Goal: Information Seeking & Learning: Find specific fact

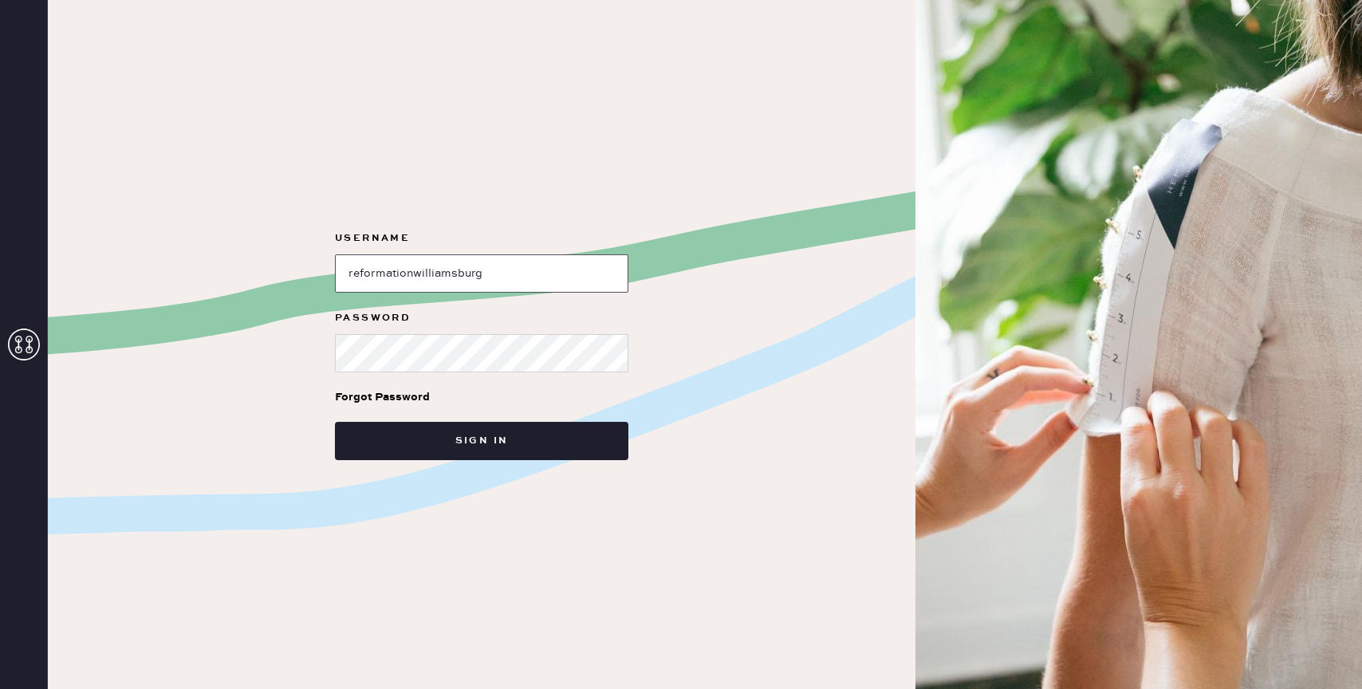
click at [481, 287] on input "loginName" at bounding box center [481, 273] width 293 height 38
type input "reformationbond"
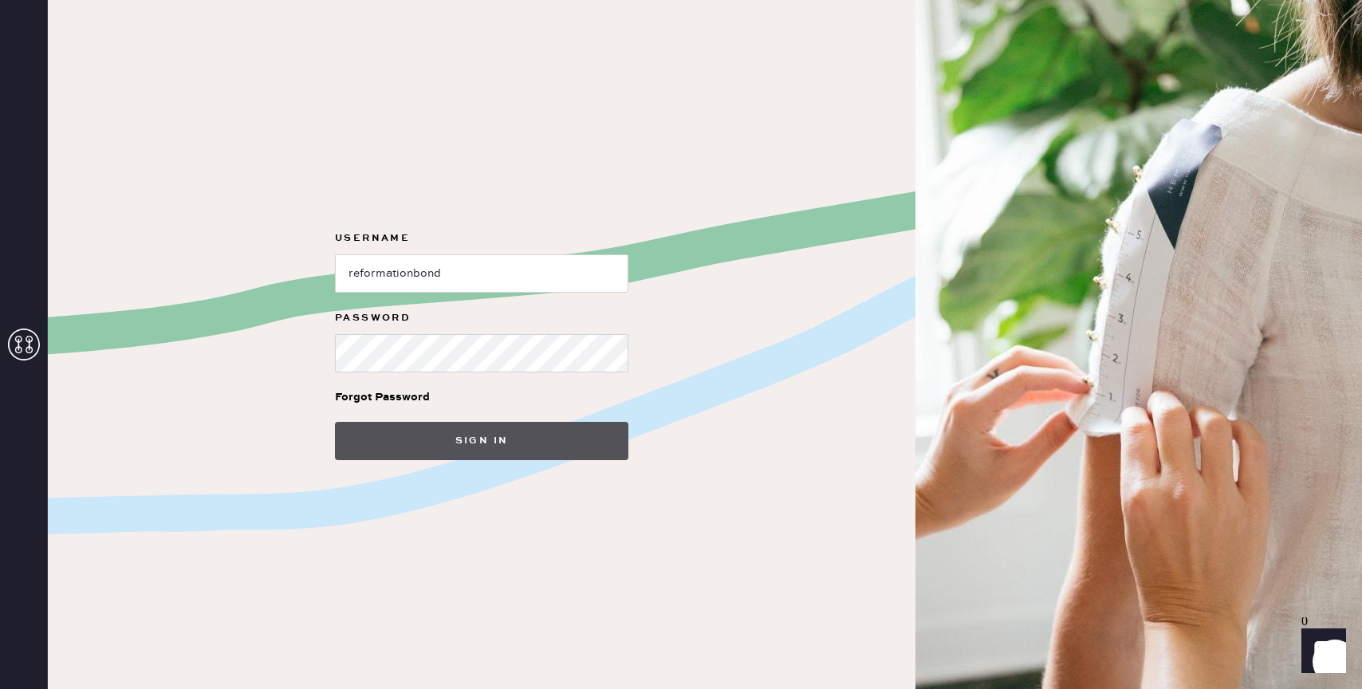
click at [493, 441] on button "Sign in" at bounding box center [481, 441] width 293 height 38
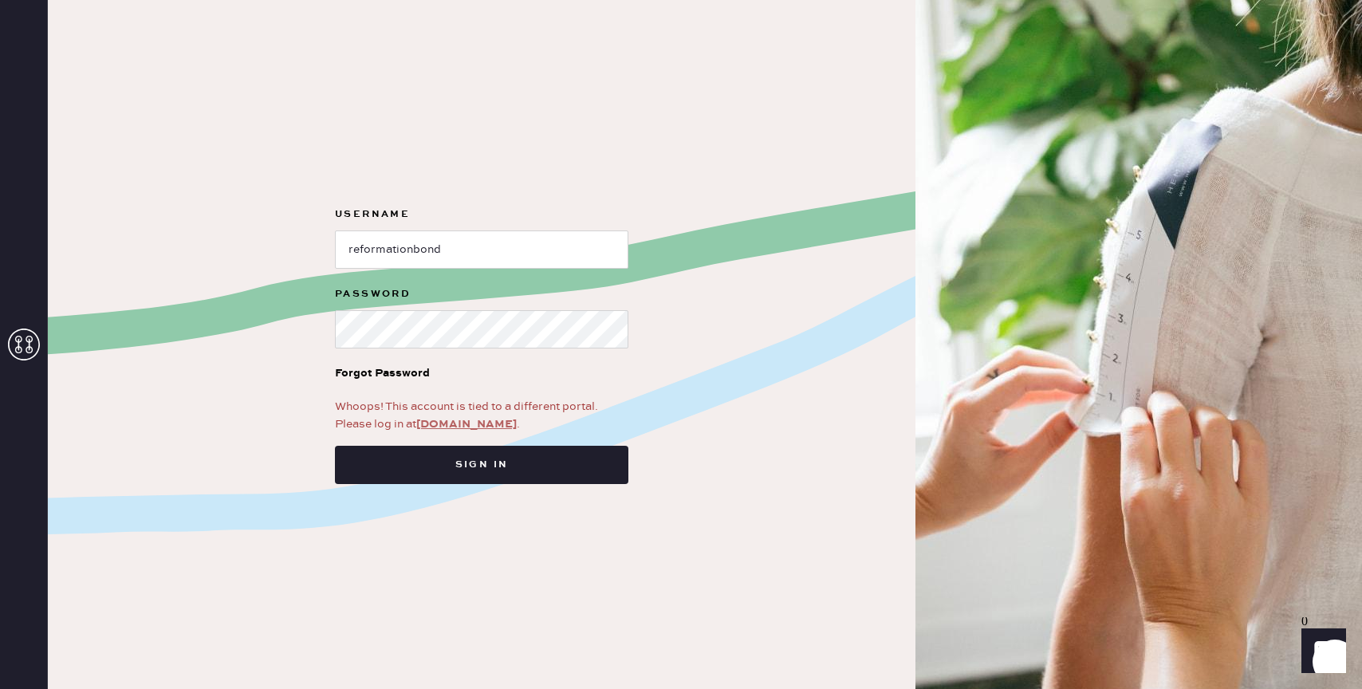
click at [442, 423] on link "app.hemster.co" at bounding box center [466, 424] width 100 height 14
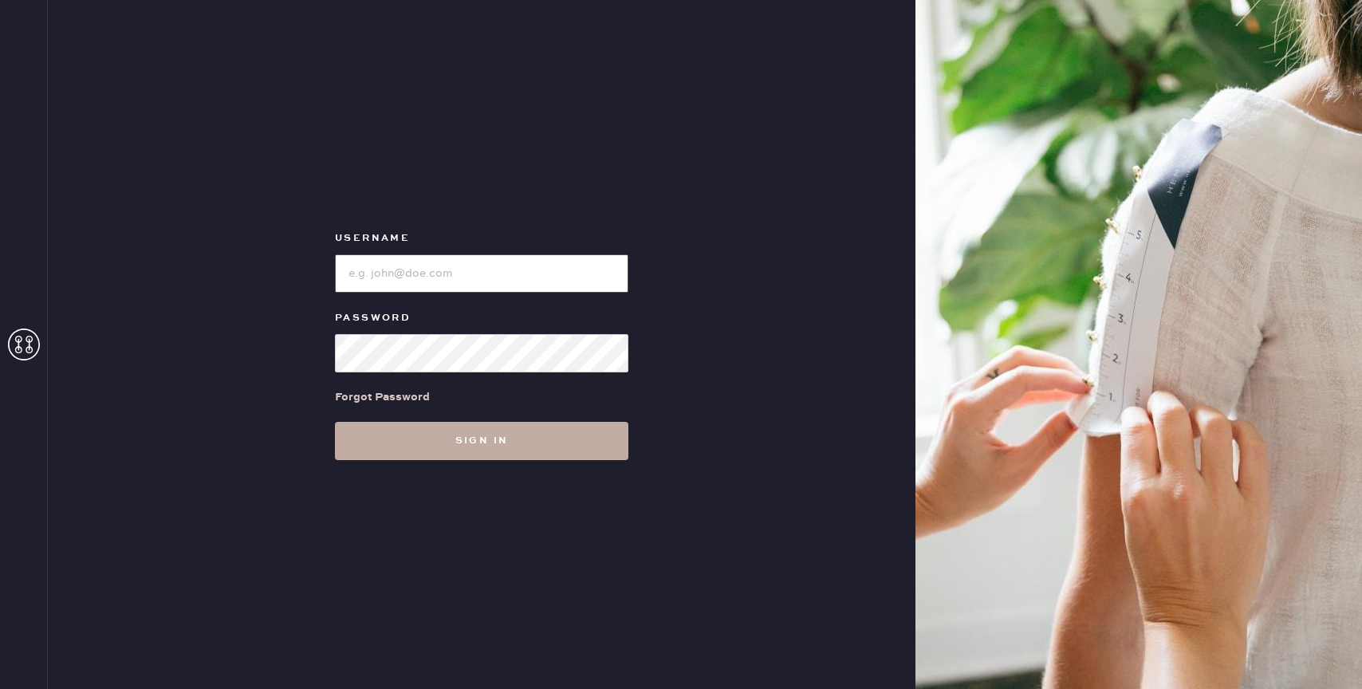
type input "reformationbond"
click at [470, 443] on button "Sign in" at bounding box center [481, 441] width 293 height 38
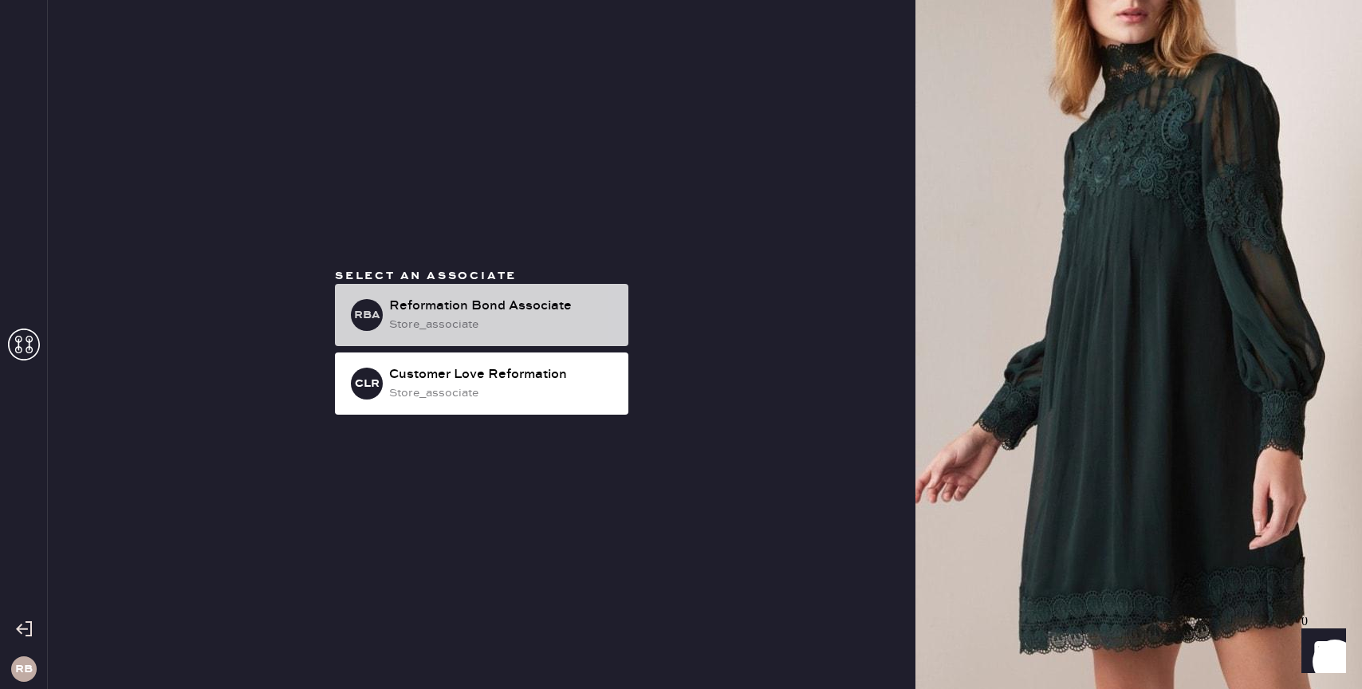
click at [500, 331] on div "store_associate" at bounding box center [502, 325] width 226 height 18
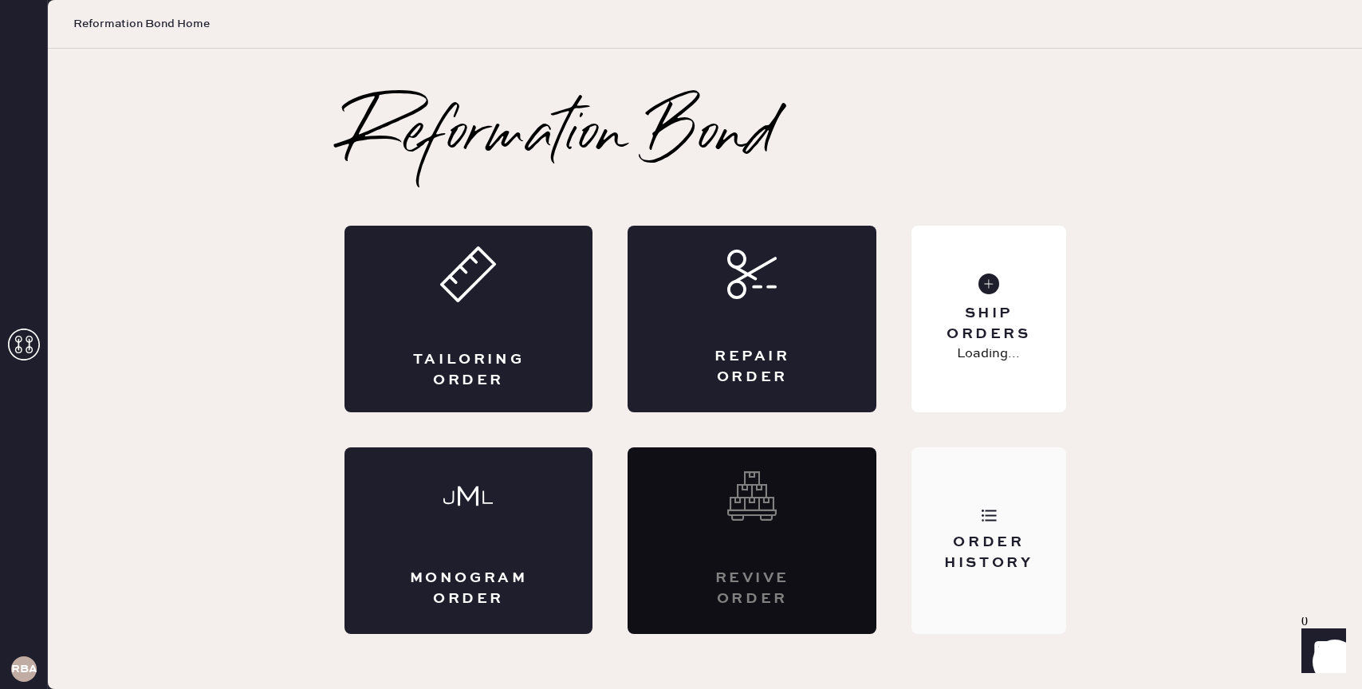
click at [989, 514] on icon at bounding box center [989, 515] width 16 height 16
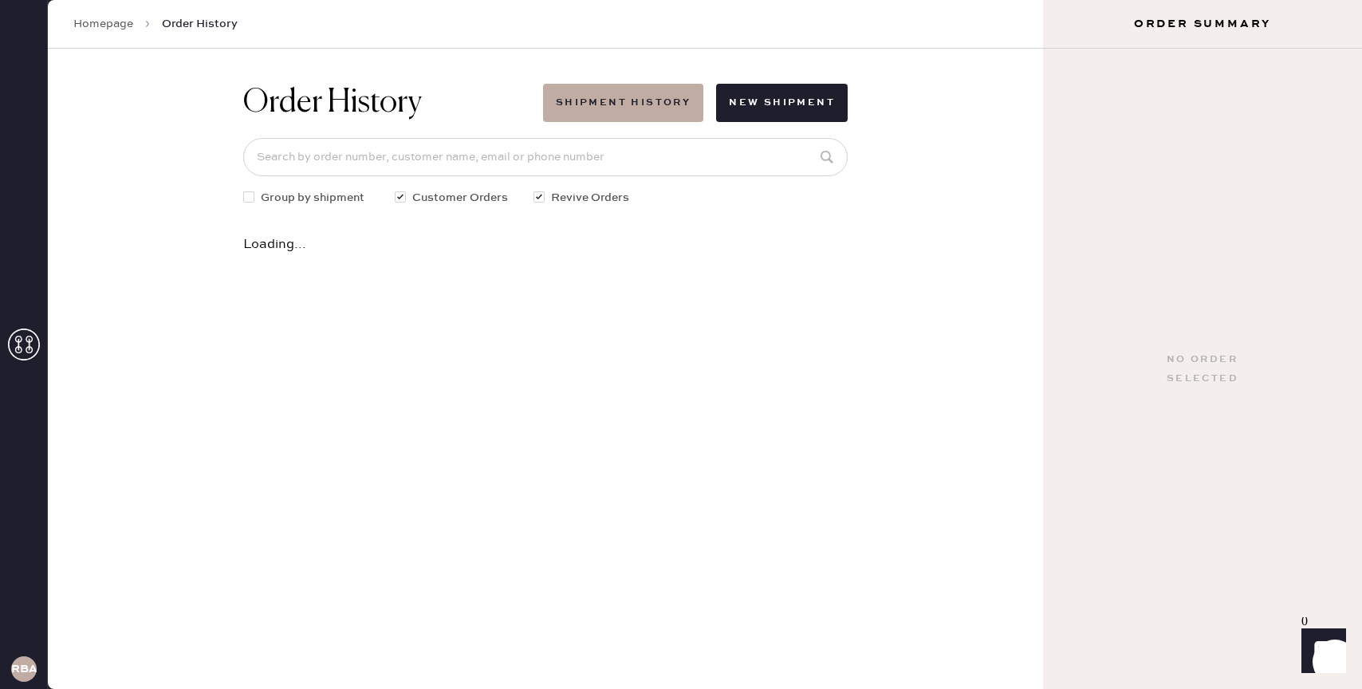
click at [678, 183] on div "Order History Shipment History New Shipment Group by shipment Customer Orders R…" at bounding box center [545, 168] width 630 height 238
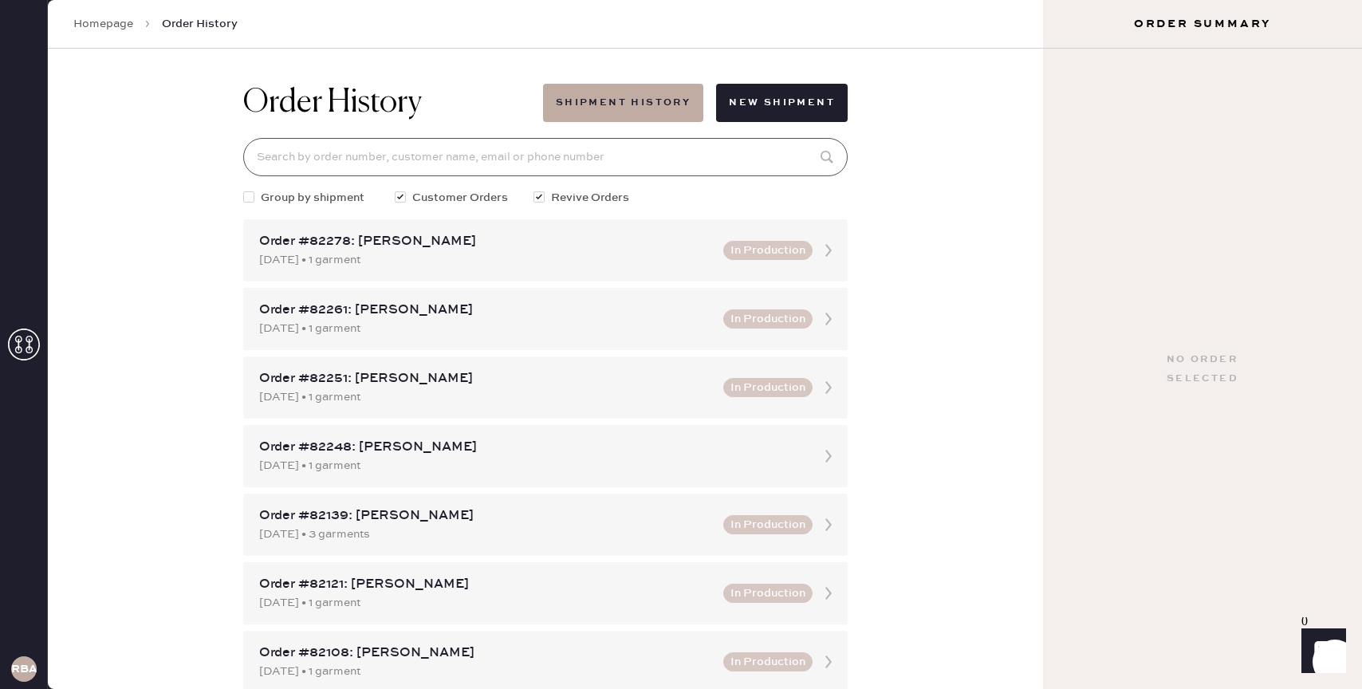
click at [672, 148] on input at bounding box center [545, 157] width 604 height 38
type input "9"
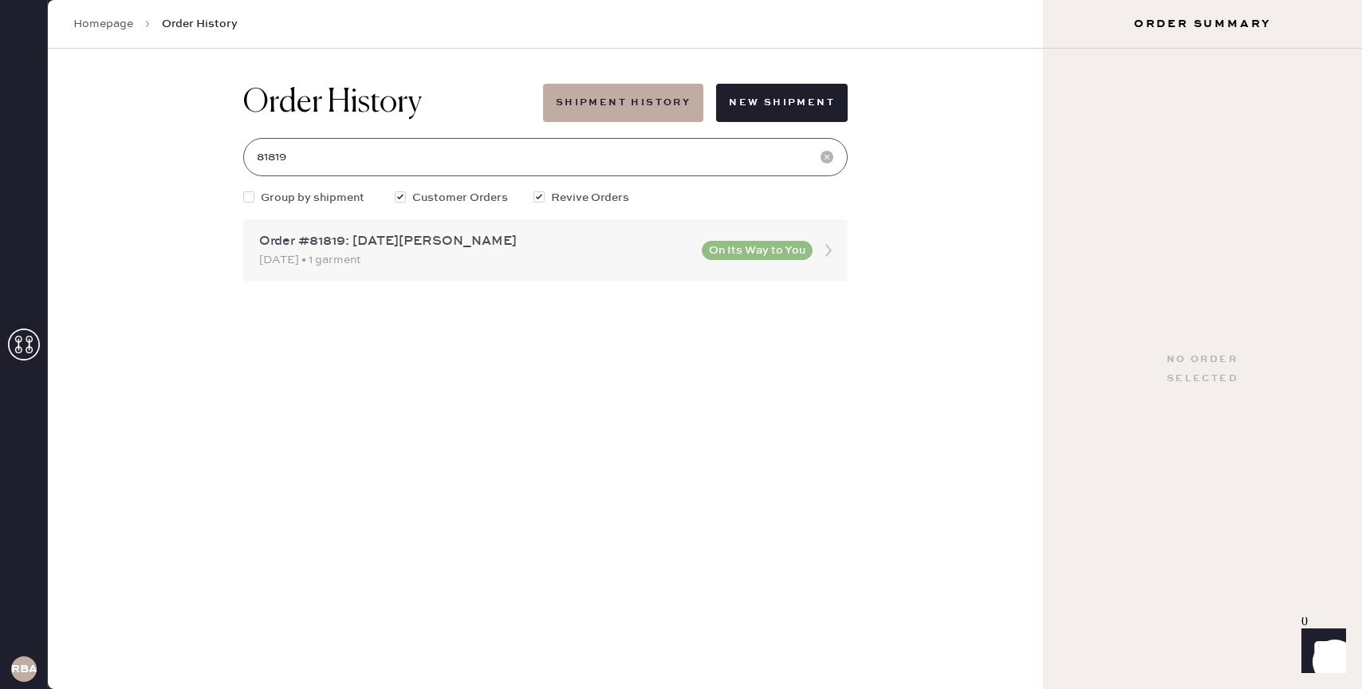
type input "81819"
click at [602, 251] on div "[DATE] • 1 garment" at bounding box center [475, 260] width 433 height 18
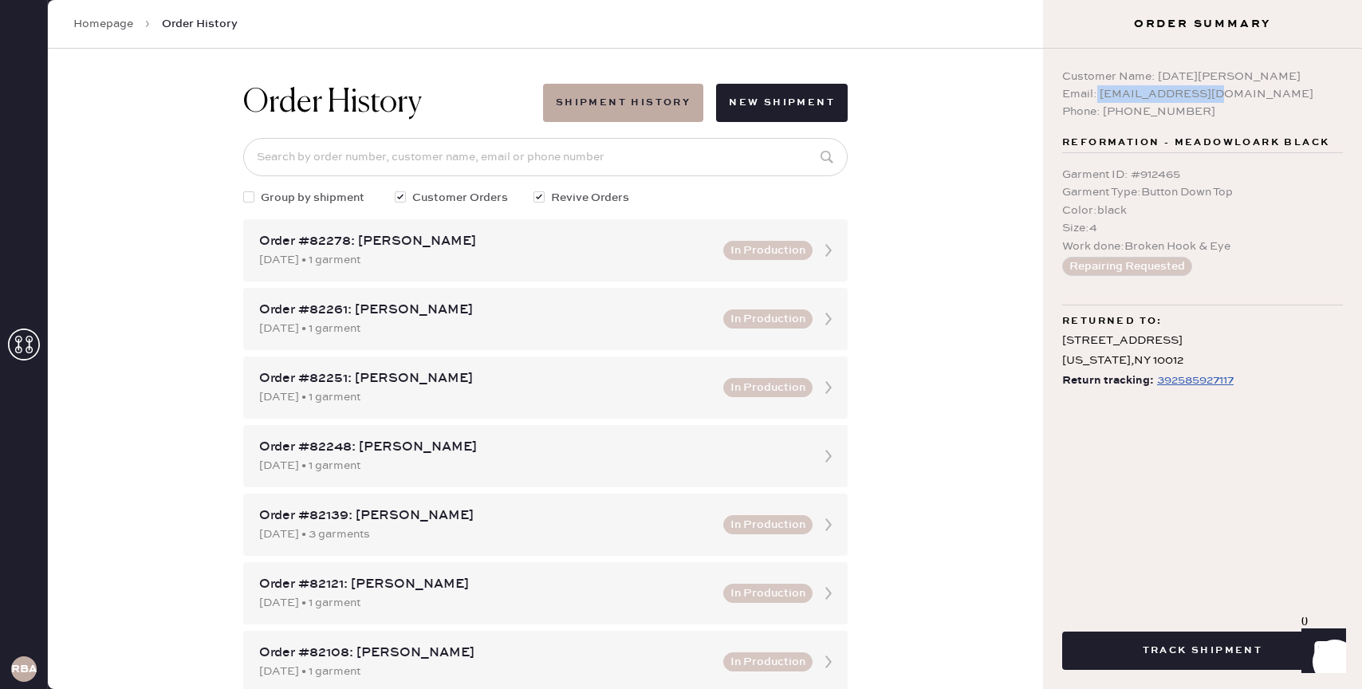
drag, startPoint x: 1096, startPoint y: 93, endPoint x: 1222, endPoint y: 93, distance: 125.2
click at [1222, 93] on div "Email: [EMAIL_ADDRESS][DOMAIN_NAME]" at bounding box center [1202, 94] width 281 height 18
copy div "[EMAIL_ADDRESS][DOMAIN_NAME]"
click at [683, 138] on input at bounding box center [545, 157] width 604 height 38
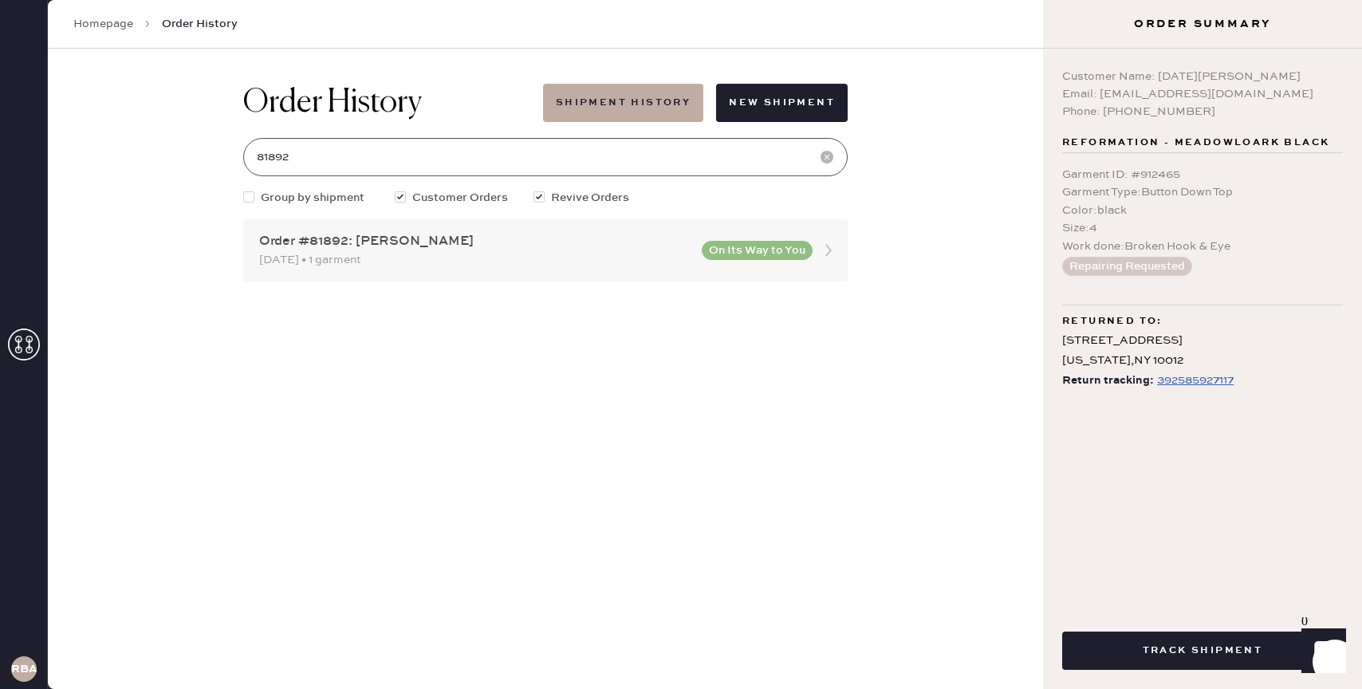
type input "81892"
click at [532, 260] on div "[DATE] • 1 garment" at bounding box center [475, 260] width 433 height 18
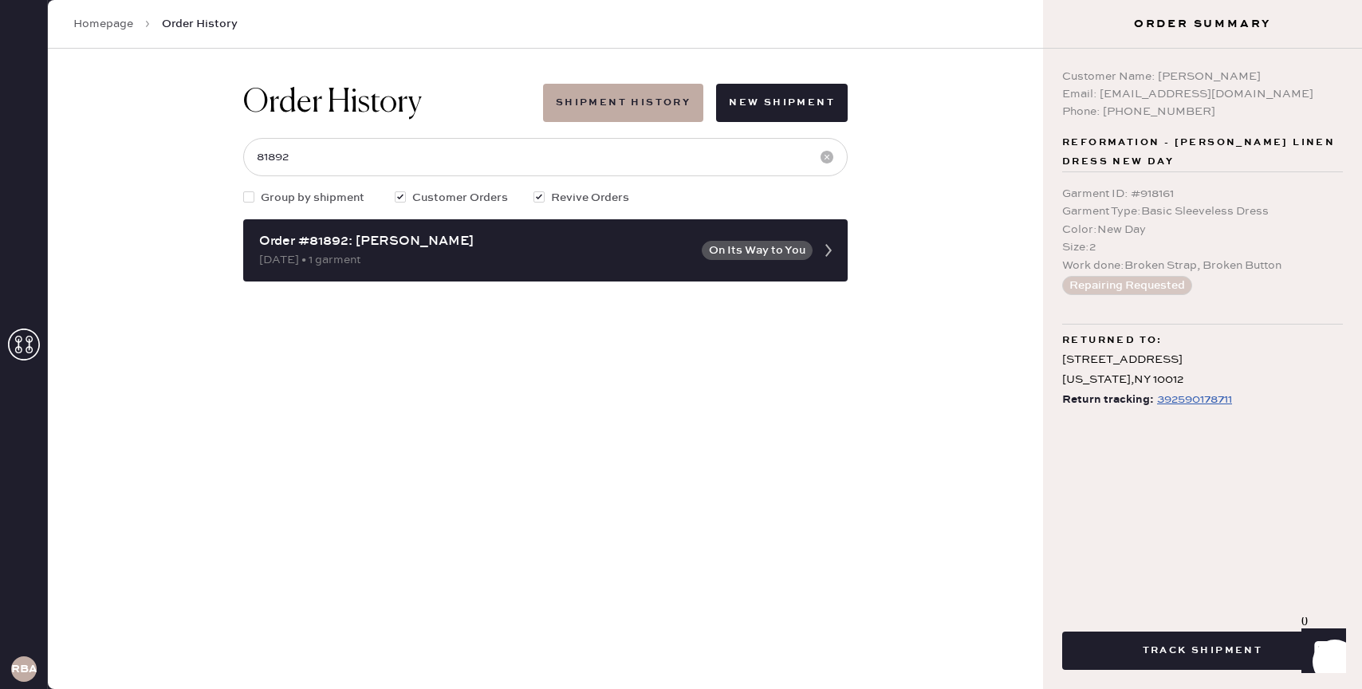
click at [1102, 93] on div "Email: [EMAIL_ADDRESS][DOMAIN_NAME]" at bounding box center [1202, 94] width 281 height 18
drag, startPoint x: 1100, startPoint y: 93, endPoint x: 1222, endPoint y: 89, distance: 121.3
click at [1222, 89] on div "Email: [EMAIL_ADDRESS][DOMAIN_NAME]" at bounding box center [1202, 94] width 281 height 18
copy div "[EMAIL_ADDRESS][DOMAIN_NAME]"
